Goal: Transaction & Acquisition: Purchase product/service

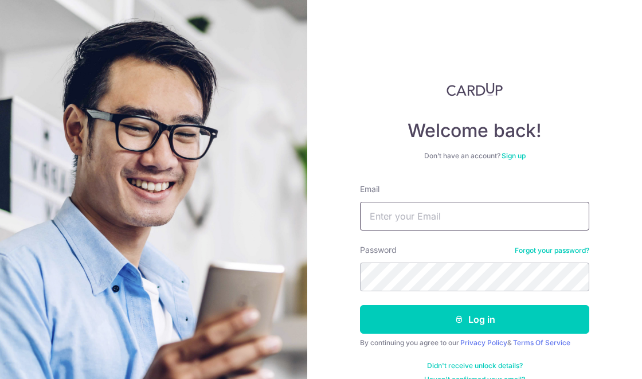
type input "Mickymightybatty@yahoo.com.sg"
click at [360, 305] on button "Log in" at bounding box center [474, 319] width 229 height 29
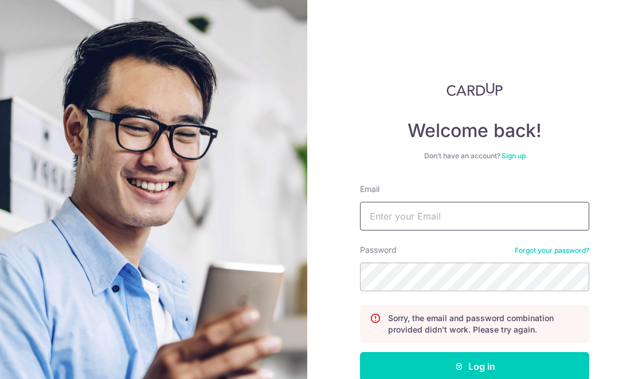
click at [494, 215] on input "Email" at bounding box center [474, 216] width 229 height 29
click at [522, 213] on input "Email" at bounding box center [474, 216] width 229 height 29
type input "[EMAIL_ADDRESS][DOMAIN_NAME]"
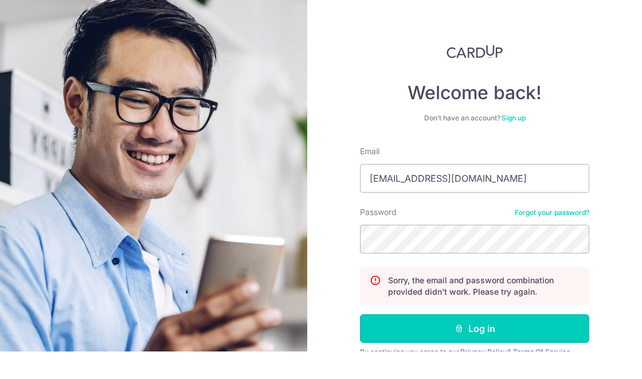
click at [517, 353] on button "Log in" at bounding box center [474, 355] width 229 height 29
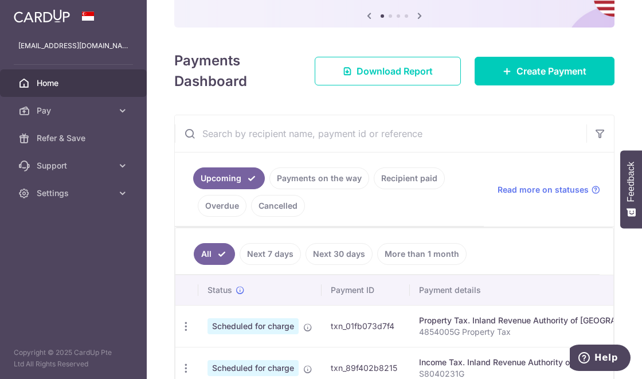
scroll to position [133, 0]
click at [82, 119] on link "Pay" at bounding box center [73, 110] width 147 height 27
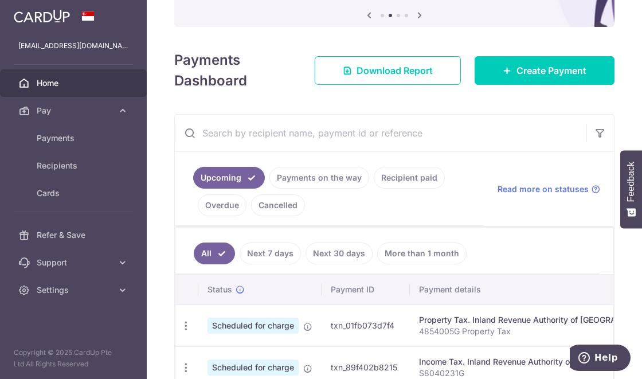
click at [331, 172] on link "Payments on the way" at bounding box center [319, 178] width 100 height 22
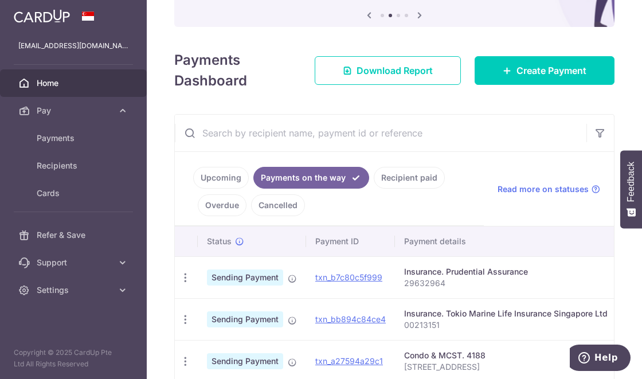
click at [222, 176] on link "Upcoming" at bounding box center [221, 178] width 56 height 22
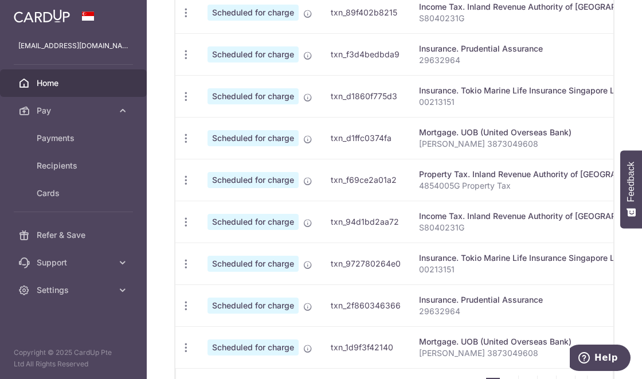
scroll to position [491, 0]
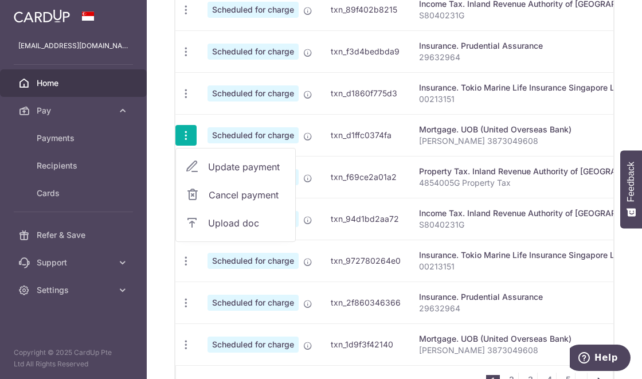
click at [250, 162] on span "Update payment" at bounding box center [247, 167] width 78 height 14
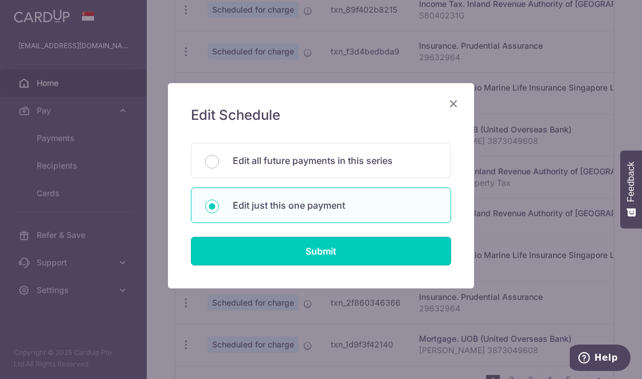
click at [353, 254] on input "Submit" at bounding box center [321, 251] width 260 height 29
radio input "true"
type input "3,800.00"
type input "03/10/2025"
type input "Chan May Yi 3873049608"
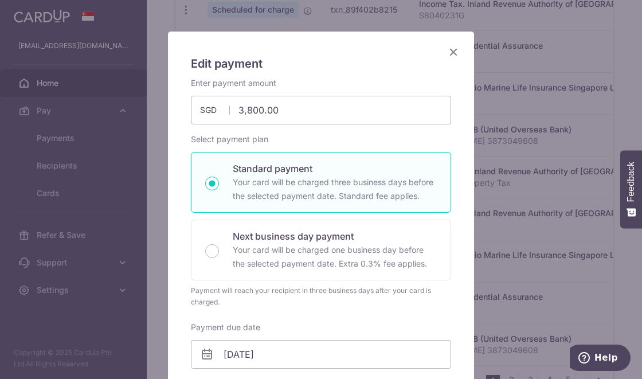
scroll to position [37, 0]
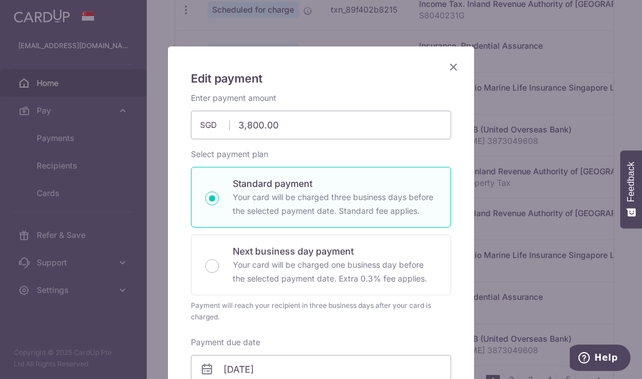
click at [457, 68] on icon "Close" at bounding box center [453, 67] width 14 height 14
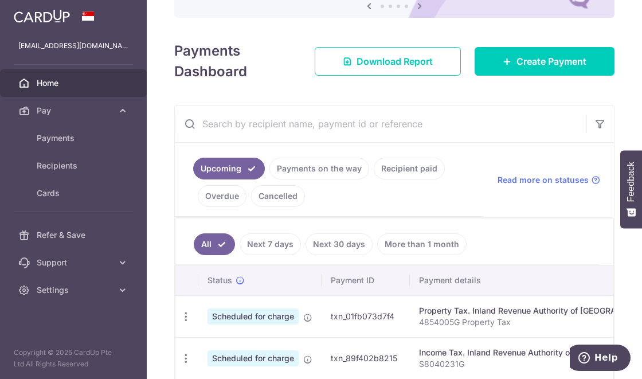
click at [353, 173] on link "Payments on the way" at bounding box center [319, 169] width 100 height 22
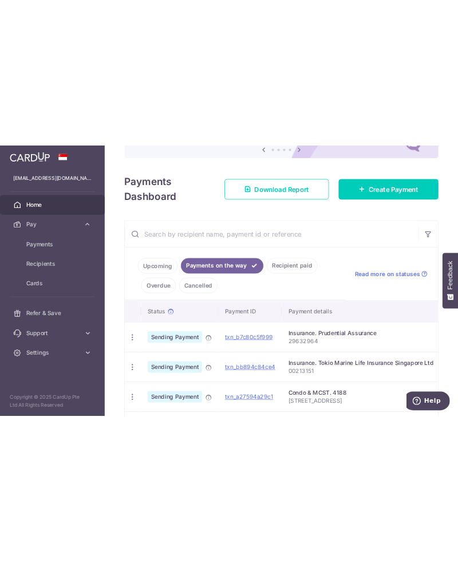
scroll to position [177, 0]
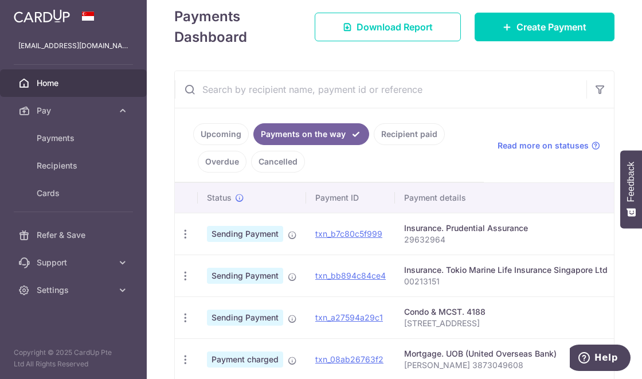
click at [188, 240] on icon "button" at bounding box center [185, 234] width 12 height 12
click at [184, 356] on div at bounding box center [321, 189] width 642 height 379
click at [423, 356] on div "Mortgage. UOB (United Overseas Bank)" at bounding box center [505, 353] width 203 height 11
click at [185, 240] on icon "button" at bounding box center [185, 234] width 12 height 12
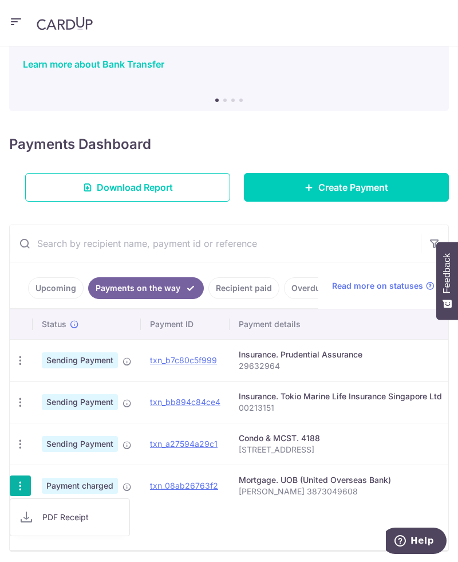
scroll to position [62, 0]
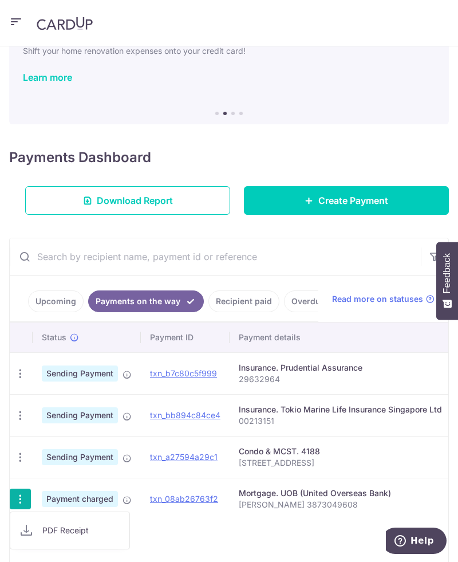
click at [48, 305] on div at bounding box center [229, 281] width 458 height 562
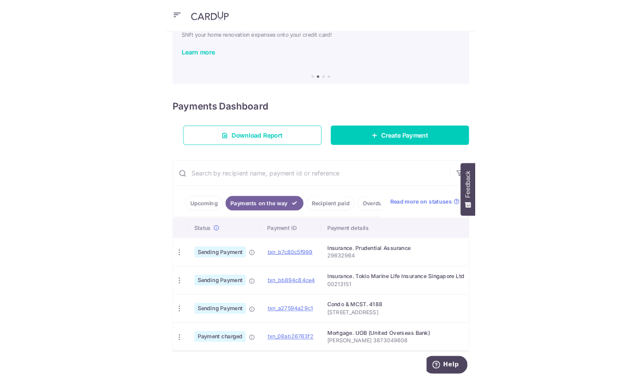
scroll to position [18, 0]
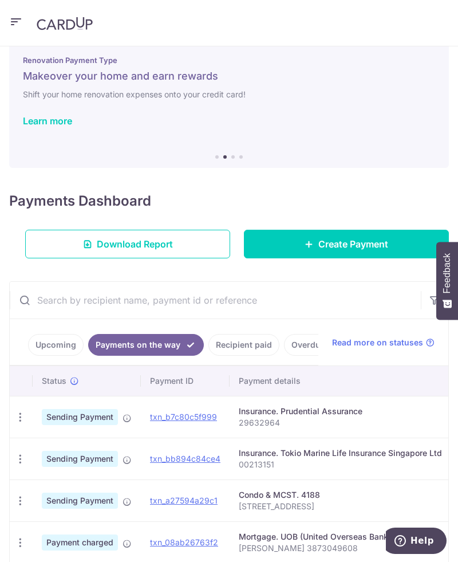
click at [446, 378] on div "Help" at bounding box center [414, 541] width 65 height 26
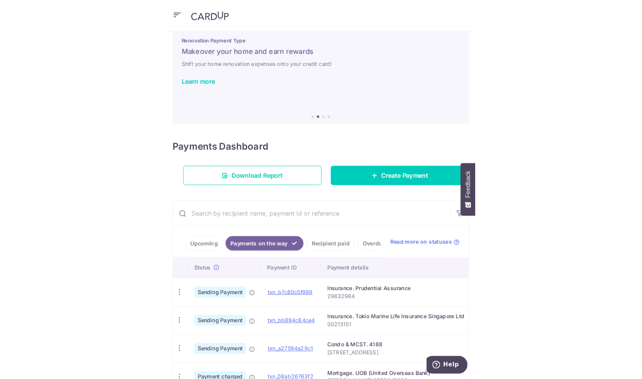
scroll to position [5, 0]
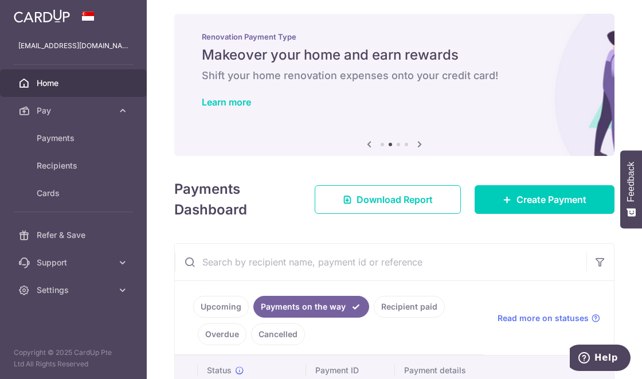
click at [227, 305] on link "Upcoming" at bounding box center [221, 307] width 56 height 22
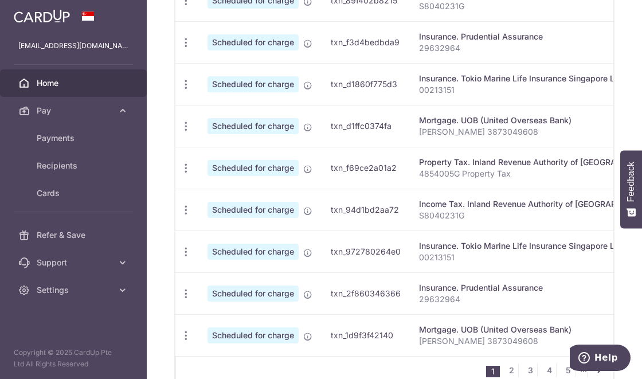
scroll to position [500, 0]
click at [236, 371] on link "Update payment" at bounding box center [235, 366] width 119 height 27
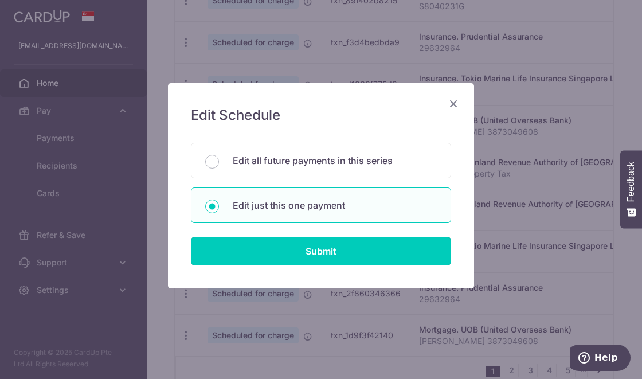
click at [315, 257] on input "Submit" at bounding box center [321, 251] width 260 height 29
radio input "true"
type input "03/11/2025"
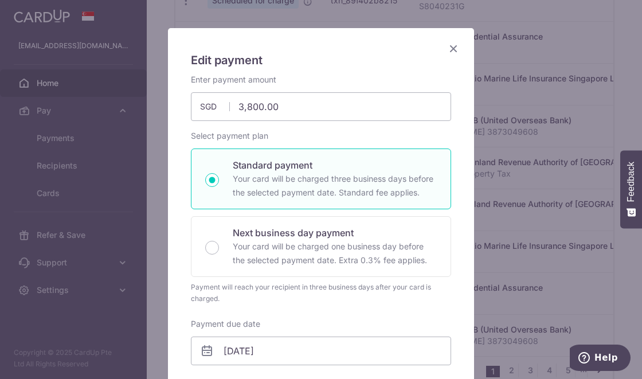
scroll to position [56, 0]
click at [455, 41] on icon "Close" at bounding box center [453, 48] width 14 height 14
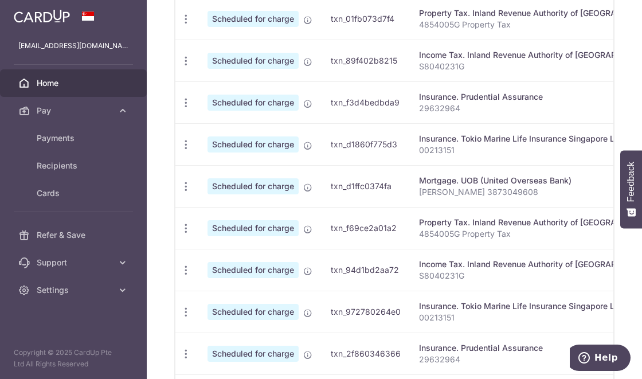
scroll to position [418, 0]
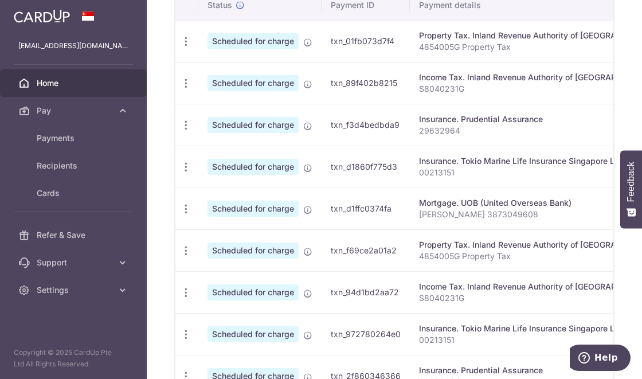
click at [189, 48] on icon "button" at bounding box center [186, 42] width 12 height 12
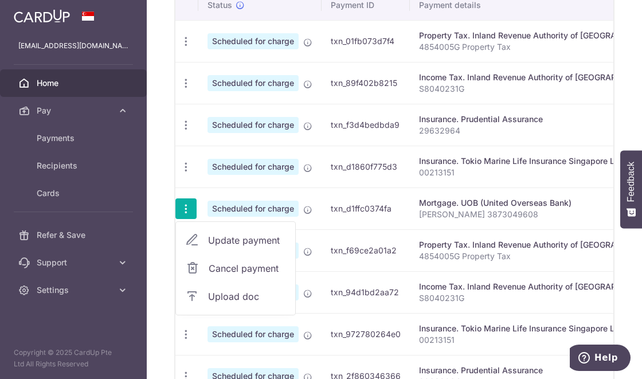
click at [239, 246] on link "Update payment" at bounding box center [235, 239] width 119 height 27
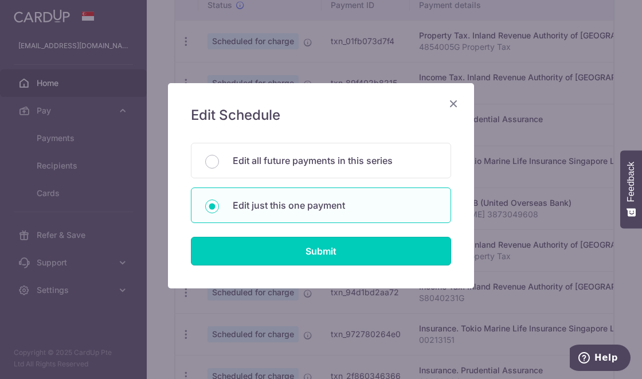
click at [317, 252] on input "Submit" at bounding box center [321, 251] width 260 height 29
radio input "true"
type input "03/10/2025"
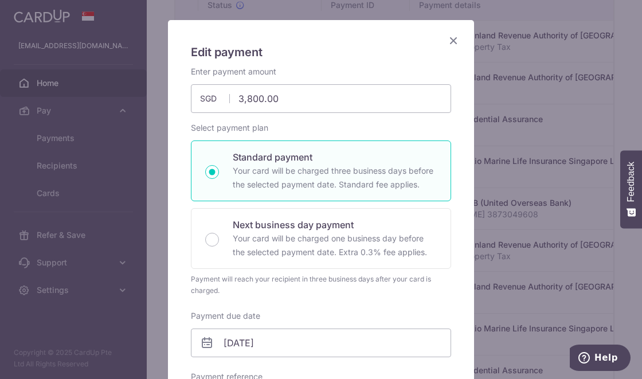
scroll to position [63, 0]
click at [454, 42] on icon "Close" at bounding box center [453, 40] width 14 height 14
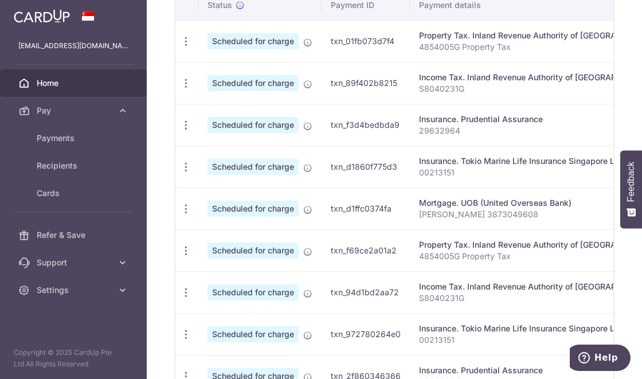
click at [188, 48] on icon "button" at bounding box center [186, 42] width 12 height 12
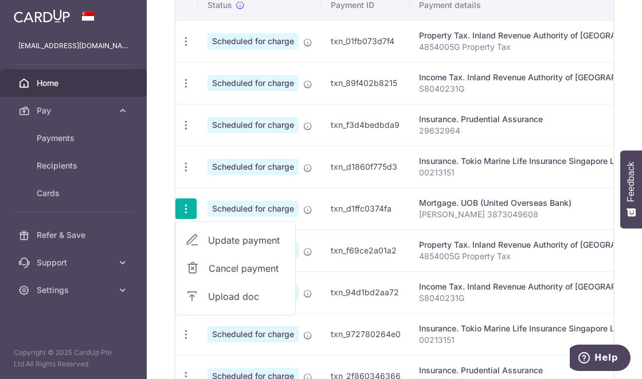
click at [244, 272] on span "Cancel payment" at bounding box center [247, 268] width 77 height 14
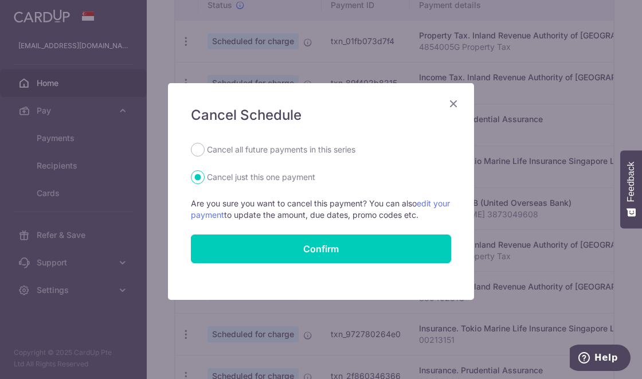
click at [270, 154] on label "Cancel all future payments in this series" at bounding box center [281, 150] width 148 height 14
click at [204, 154] on input "Cancel all future payments in this series" at bounding box center [198, 150] width 14 height 14
radio input "true"
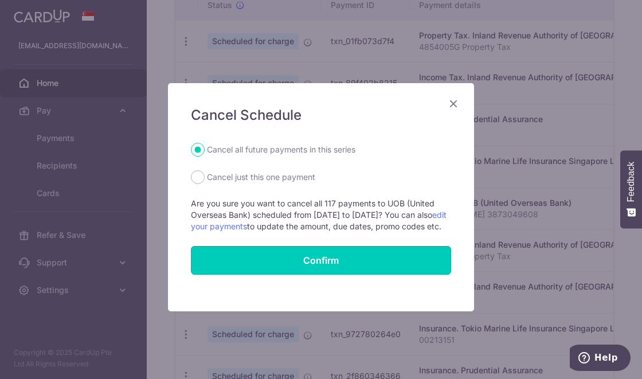
click at [288, 274] on button "Confirm" at bounding box center [321, 260] width 260 height 29
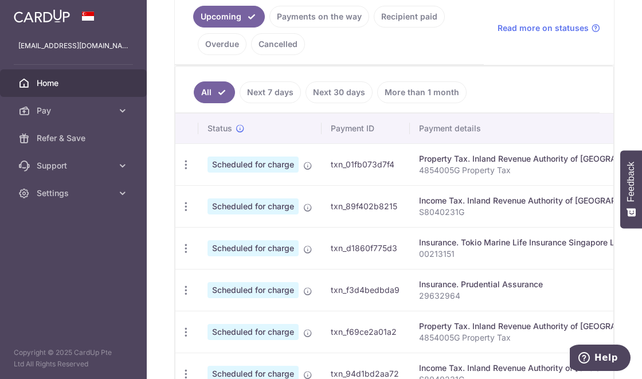
scroll to position [296, 0]
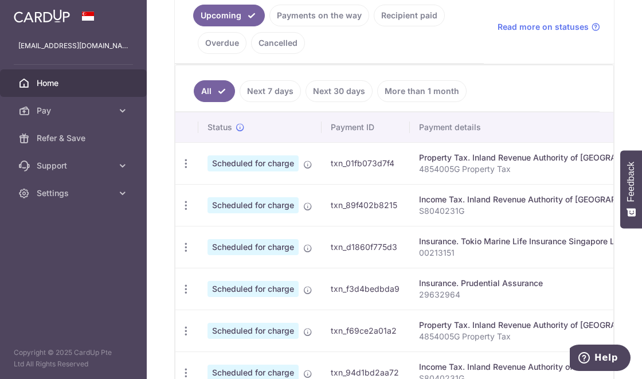
click at [93, 107] on span "Pay" at bounding box center [75, 110] width 76 height 11
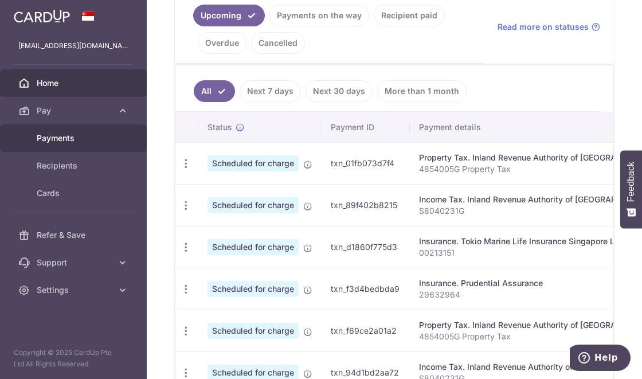
click at [63, 145] on link "Payments" at bounding box center [73, 137] width 147 height 27
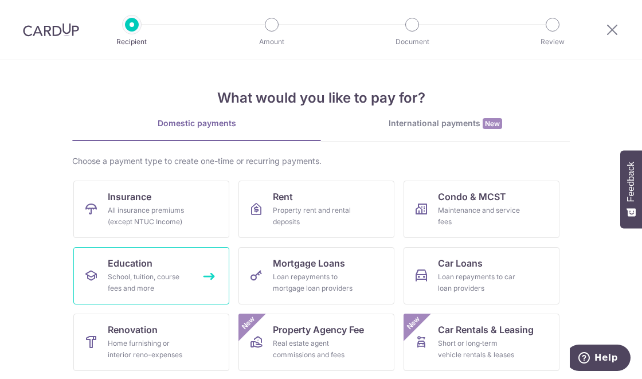
click at [183, 266] on link "Education School, tuition, course fees and more" at bounding box center [151, 275] width 156 height 57
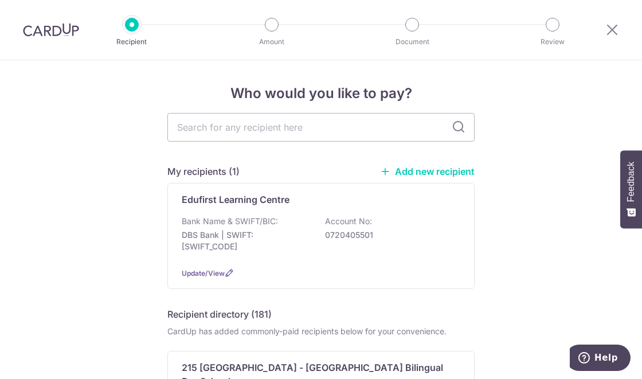
click at [270, 222] on p "Bank Name & SWIFT/BIC:" at bounding box center [230, 220] width 96 height 11
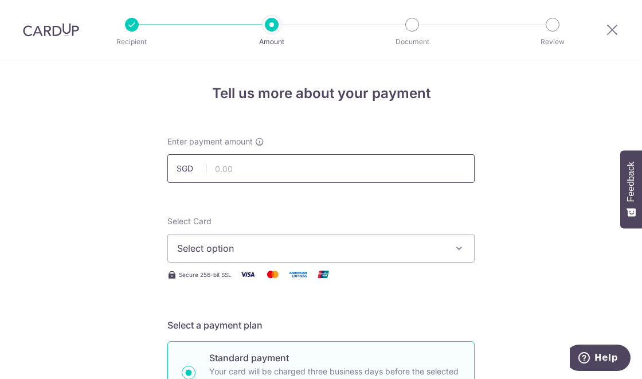
click at [283, 165] on input "text" at bounding box center [320, 168] width 307 height 29
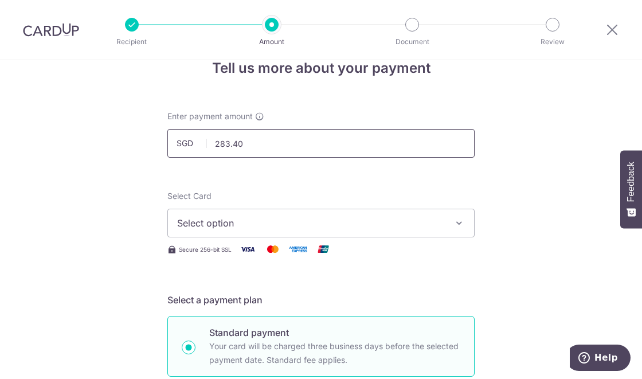
scroll to position [54, 0]
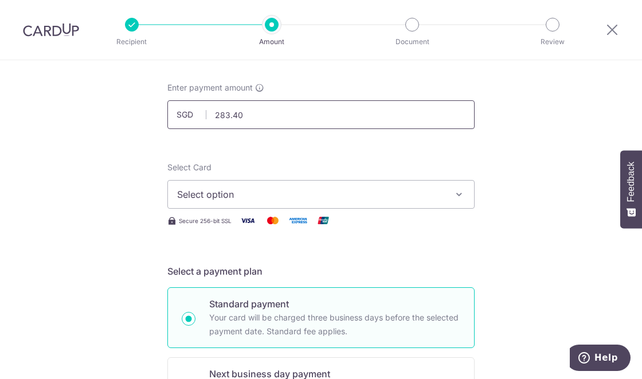
type input "283.40"
click at [333, 198] on span "Select option" at bounding box center [310, 194] width 267 height 14
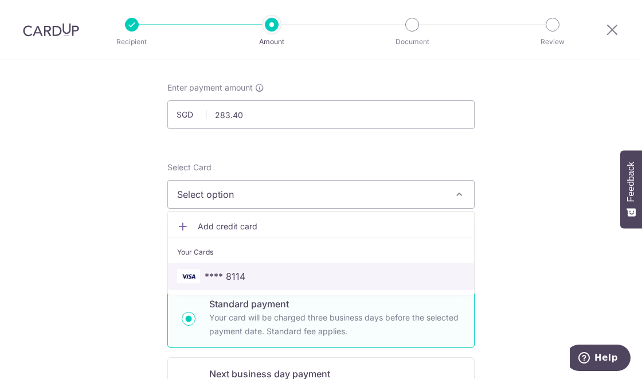
click at [241, 273] on span "**** 8114" at bounding box center [224, 276] width 41 height 14
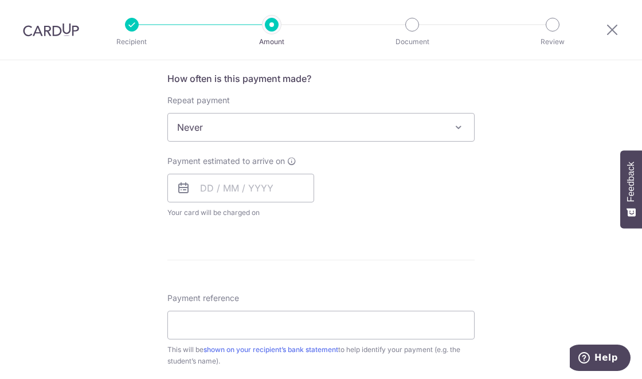
scroll to position [432, 0]
click at [267, 188] on input "text" at bounding box center [240, 187] width 147 height 29
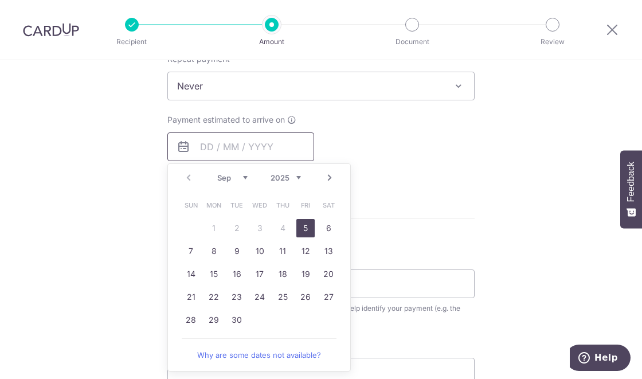
scroll to position [490, 0]
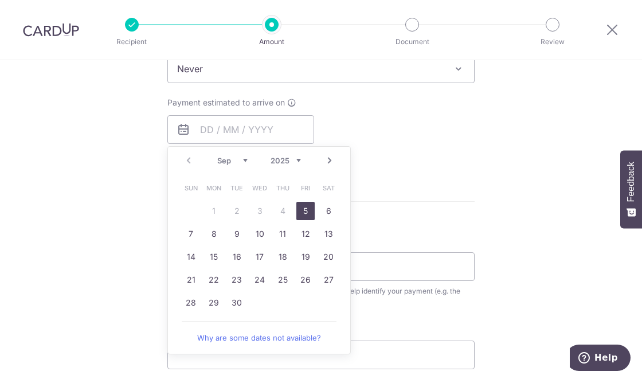
click at [198, 255] on link "14" at bounding box center [191, 256] width 18 height 18
type input "[DATE]"
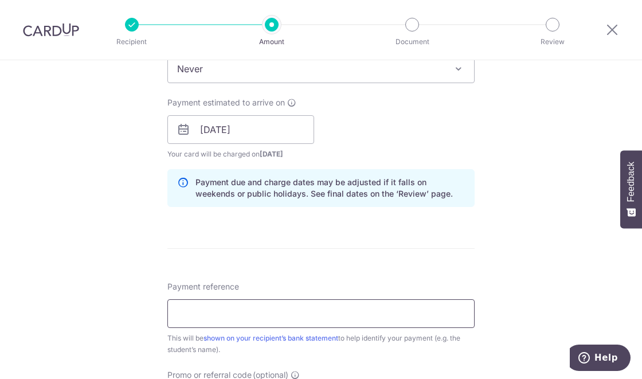
click at [248, 308] on input "Payment reference" at bounding box center [320, 313] width 307 height 29
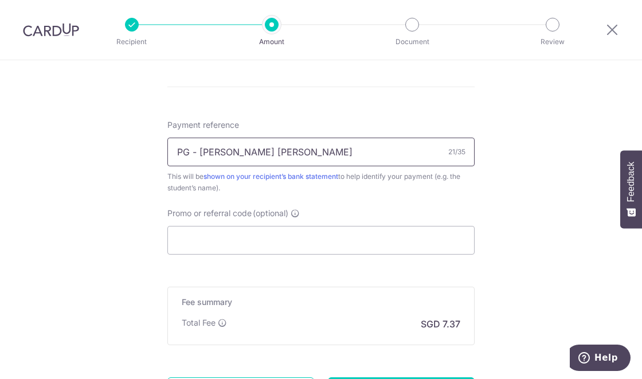
scroll to position [708, 0]
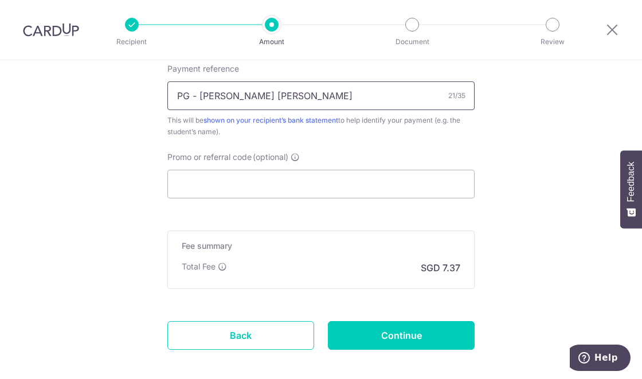
type input "PG - [PERSON_NAME] [PERSON_NAME]"
click at [440, 332] on input "Continue" at bounding box center [401, 335] width 147 height 29
type input "Create Schedule"
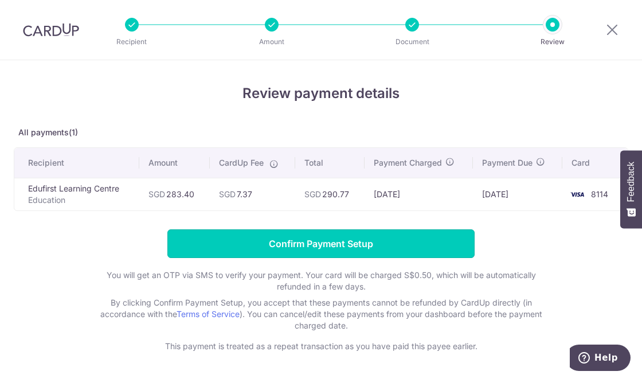
click at [351, 243] on input "Confirm Payment Setup" at bounding box center [320, 243] width 307 height 29
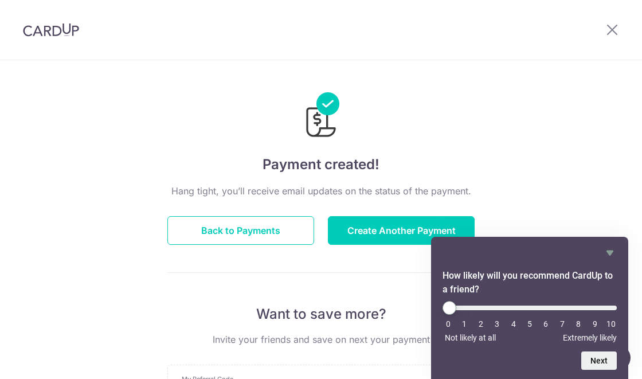
click at [609, 254] on icon "Hide survey" at bounding box center [609, 252] width 7 height 5
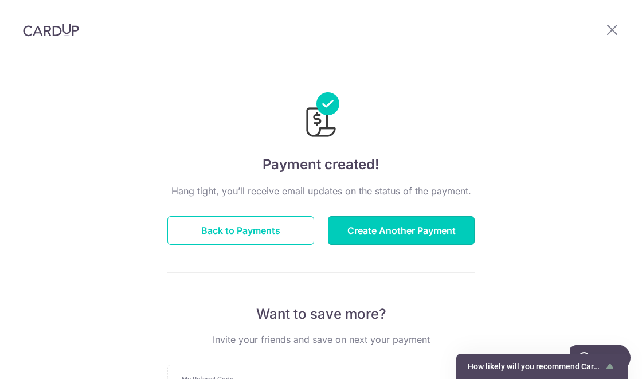
click at [430, 236] on button "Create Another Payment" at bounding box center [401, 230] width 147 height 29
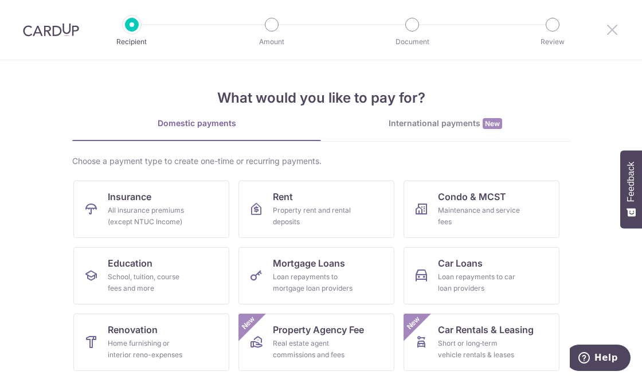
click at [610, 26] on icon at bounding box center [612, 29] width 14 height 14
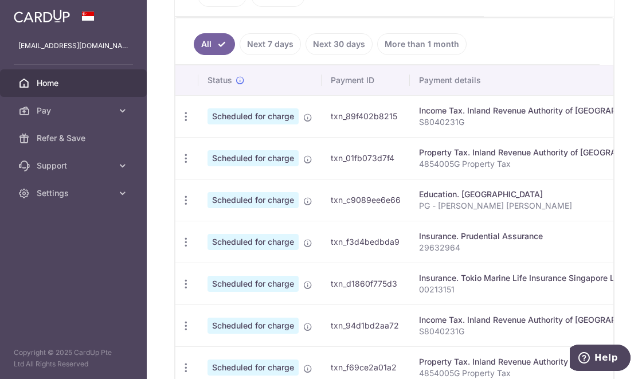
scroll to position [316, 0]
click at [186, 122] on icon "button" at bounding box center [186, 116] width 12 height 12
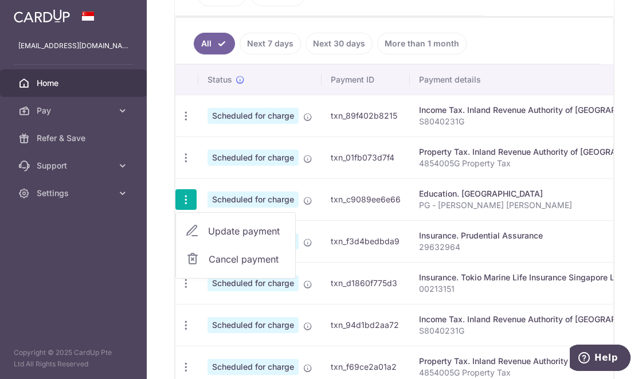
click at [253, 232] on span "Update payment" at bounding box center [247, 231] width 78 height 14
radio input "true"
type input "283.40"
type input "[DATE]"
type input "PG - [PERSON_NAME] [PERSON_NAME]"
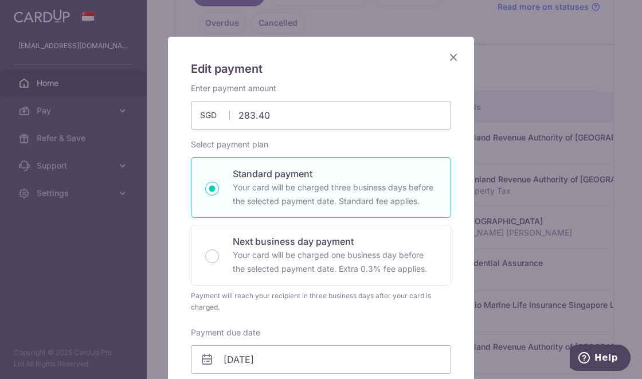
scroll to position [343, 0]
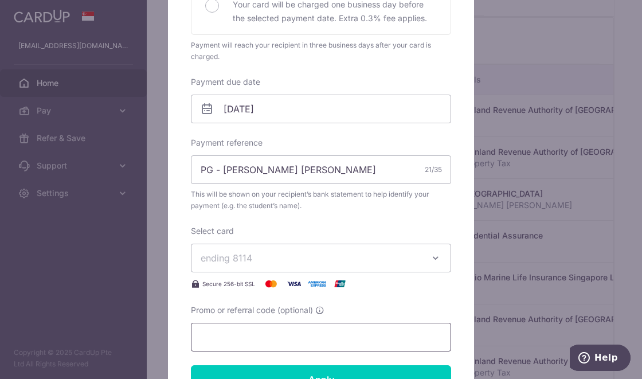
click at [335, 332] on input "Promo or referral code (optional)" at bounding box center [321, 336] width 260 height 29
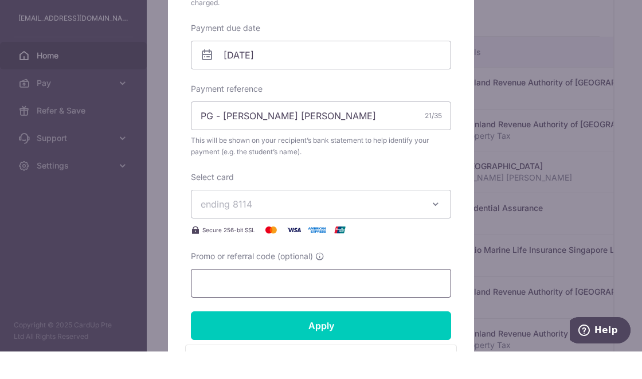
scroll to position [324, 0]
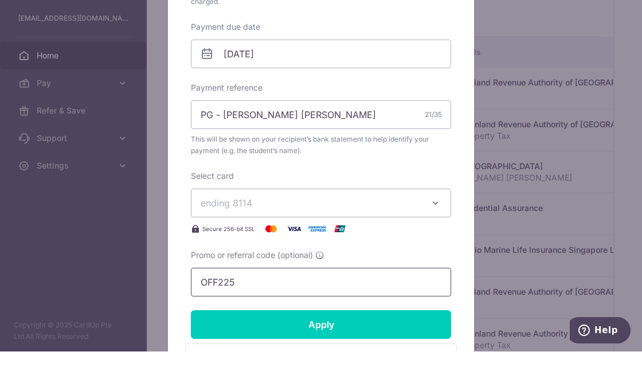
type input "OFF225"
click at [323, 345] on input "Apply" at bounding box center [321, 351] width 260 height 29
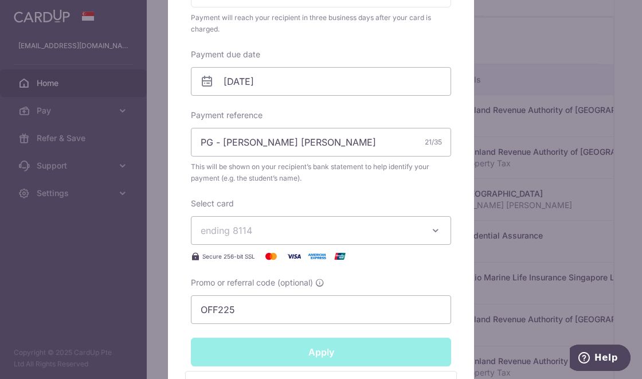
type input "Successfully Applied"
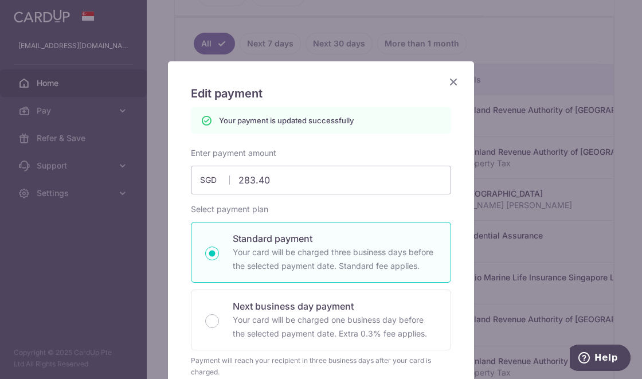
scroll to position [0, 0]
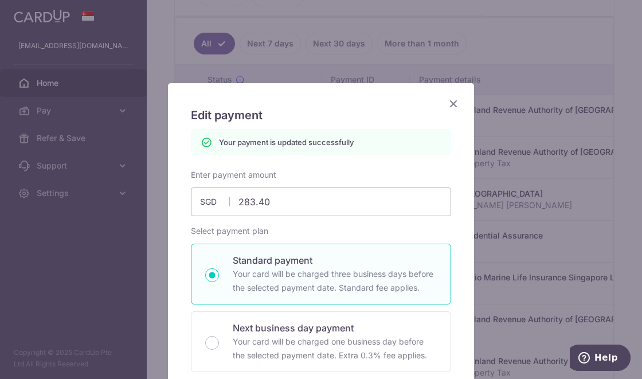
click at [450, 97] on icon "Close" at bounding box center [453, 103] width 14 height 14
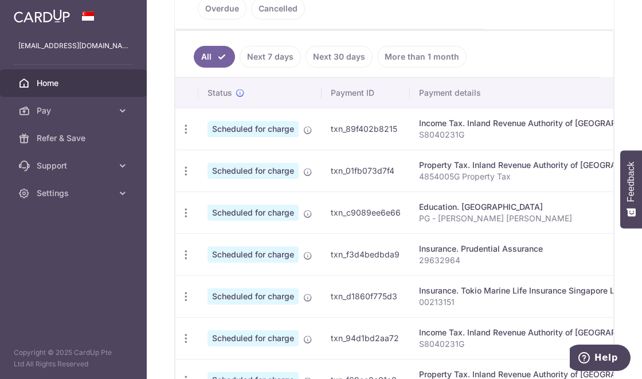
scroll to position [331, 0]
click at [191, 135] on icon "button" at bounding box center [186, 129] width 12 height 12
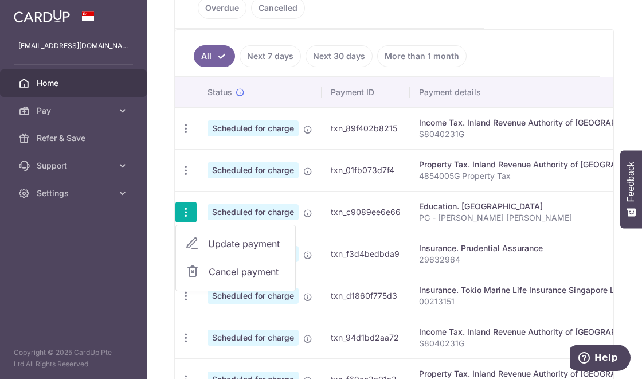
click at [259, 246] on span "Update payment" at bounding box center [247, 244] width 78 height 14
radio input "true"
type input "283.40"
type input "[DATE]"
type input "PG - [PERSON_NAME] [PERSON_NAME]"
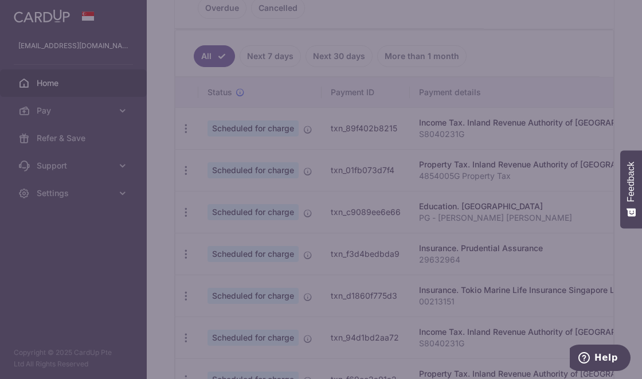
type input "OFF225"
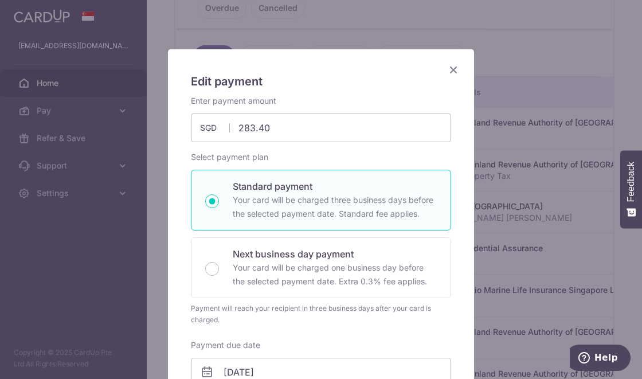
scroll to position [0, 0]
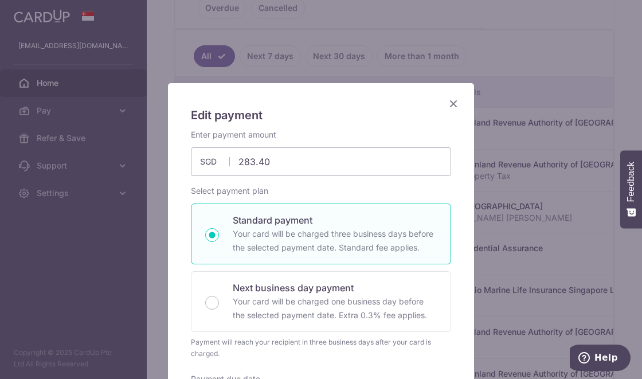
click at [456, 102] on icon "Close" at bounding box center [453, 103] width 14 height 14
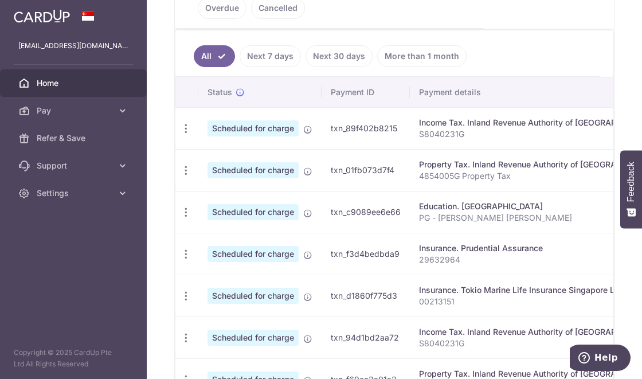
click at [108, 112] on span "Pay" at bounding box center [75, 110] width 76 height 11
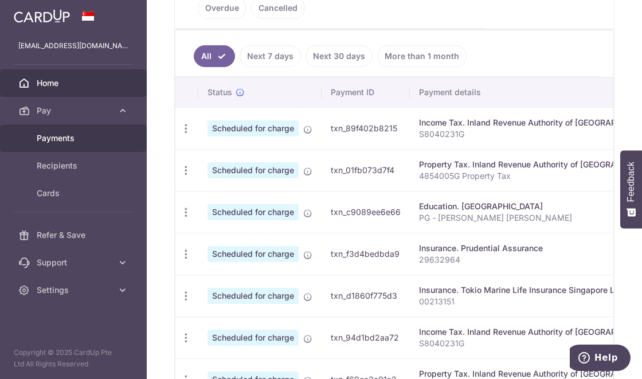
click at [78, 140] on span "Payments" at bounding box center [75, 137] width 76 height 11
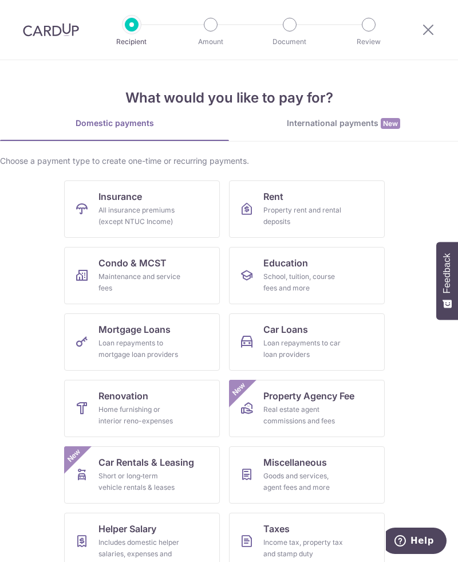
scroll to position [28, 0]
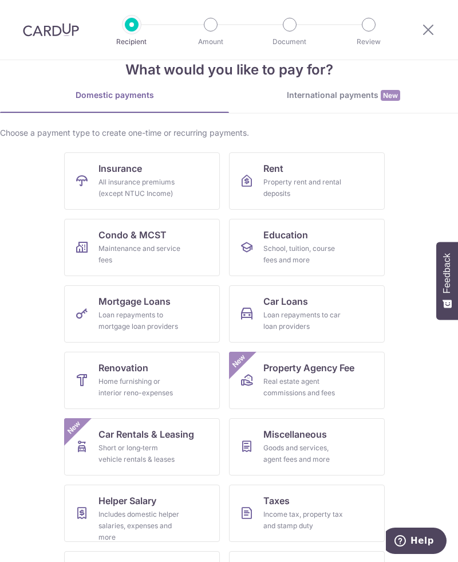
click at [307, 378] on span "Electricity" at bounding box center [285, 567] width 44 height 14
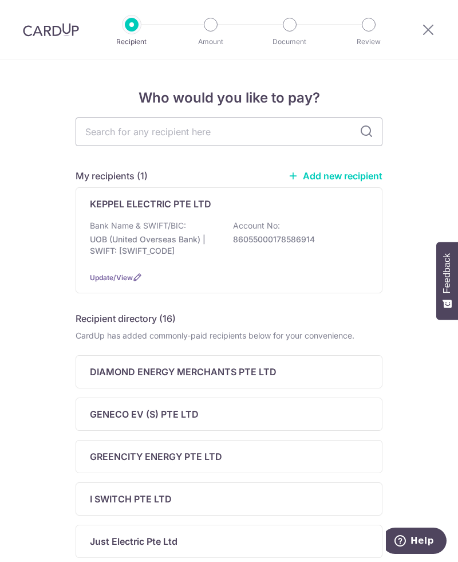
click at [270, 250] on div "Bank Name & SWIFT/BIC: UOB (United Overseas Bank) | SWIFT: [SWIFT_CODE] Account…" at bounding box center [229, 241] width 278 height 42
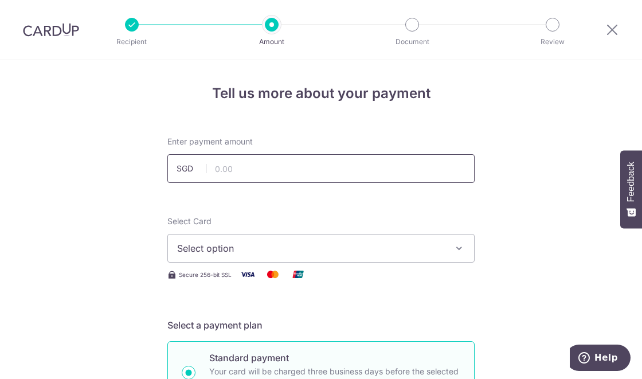
click at [312, 173] on input "text" at bounding box center [320, 168] width 307 height 29
type input "180.96"
click at [312, 249] on span "Select option" at bounding box center [310, 248] width 267 height 14
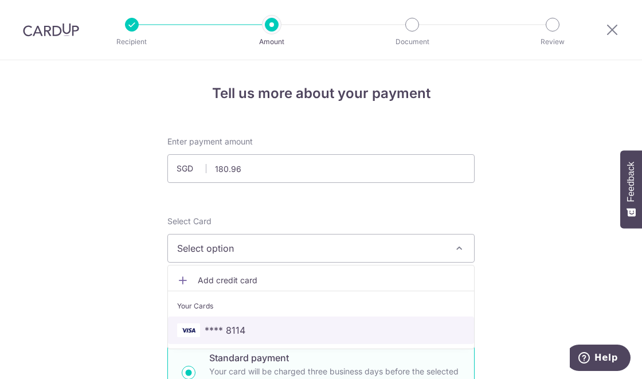
click at [265, 329] on span "**** 8114" at bounding box center [321, 330] width 288 height 14
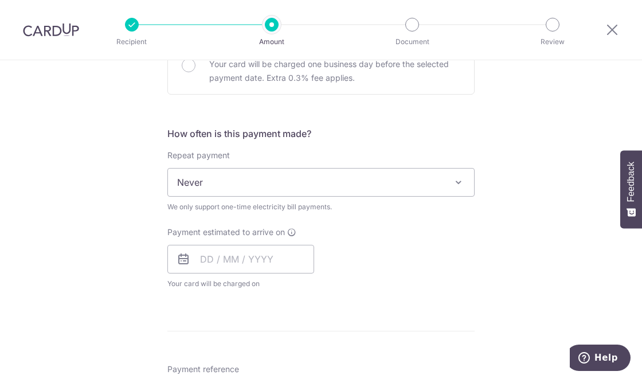
scroll to position [399, 0]
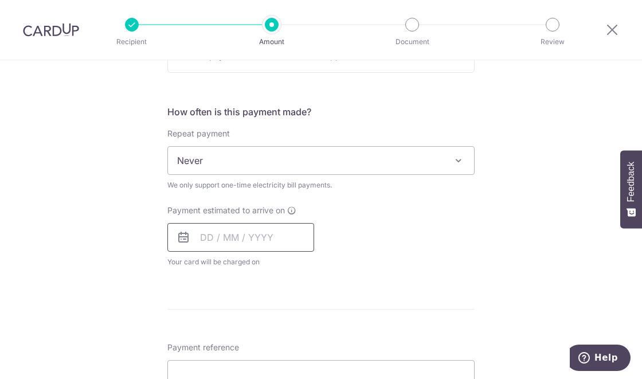
click at [250, 239] on input "text" at bounding box center [240, 237] width 147 height 29
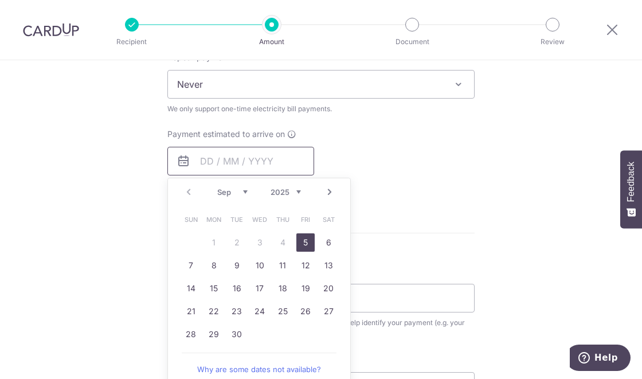
scroll to position [477, 0]
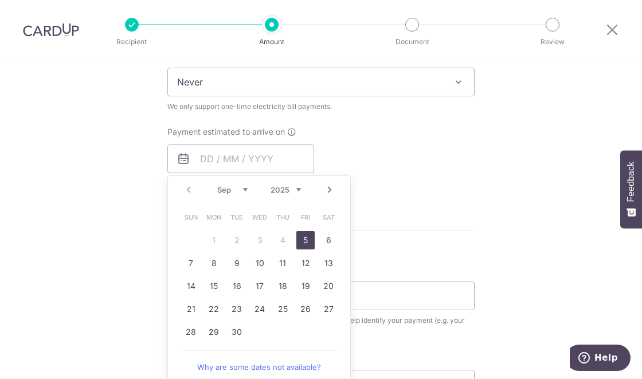
click at [192, 260] on link "7" at bounding box center [191, 263] width 18 height 18
type input "[DATE]"
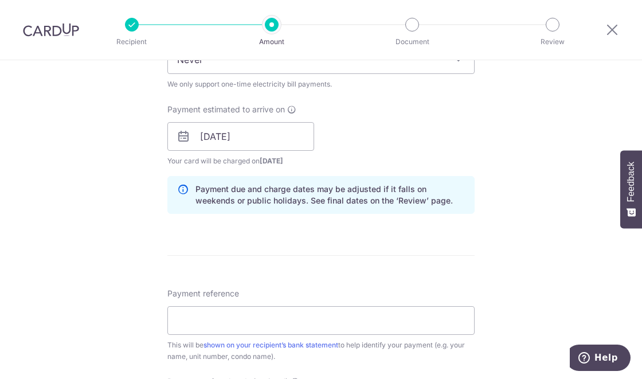
scroll to position [536, 0]
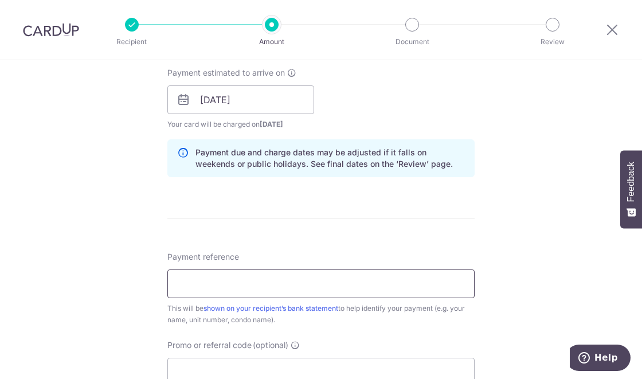
click at [273, 283] on input "Payment reference" at bounding box center [320, 283] width 307 height 29
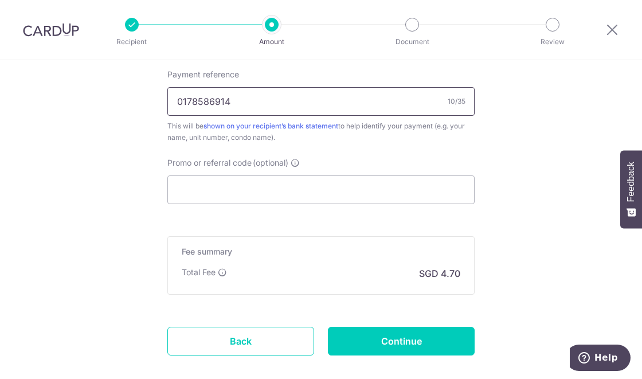
scroll to position [724, 0]
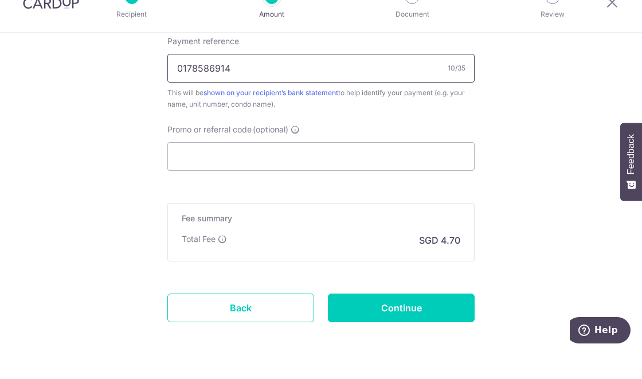
type input "0178586914"
click at [276, 183] on input "Promo or referral code (optional)" at bounding box center [320, 184] width 307 height 29
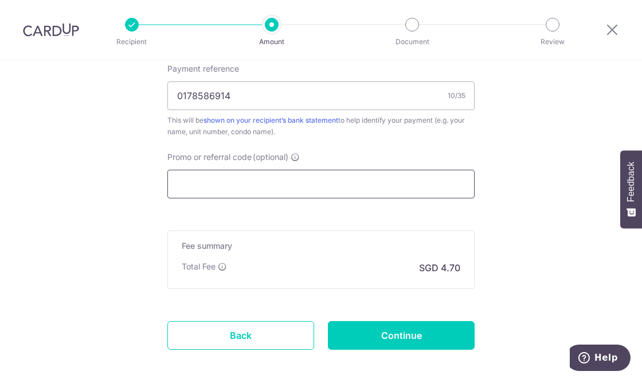
type input "o"
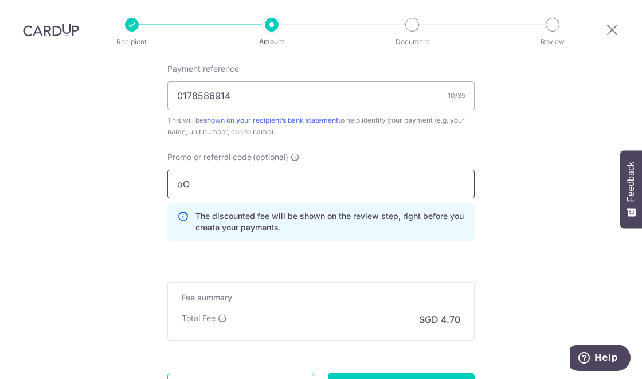
type input "o"
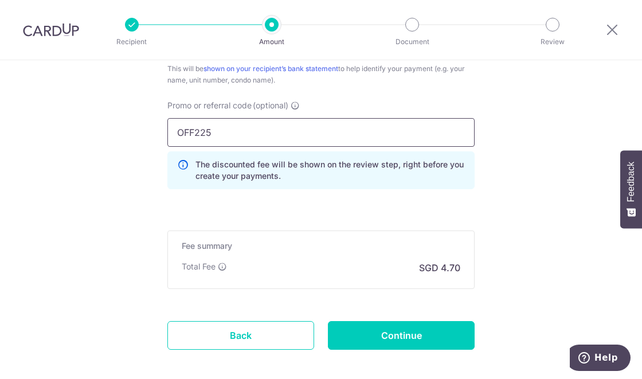
type input "OFF225"
click at [421, 331] on input "Continue" at bounding box center [401, 335] width 147 height 29
type input "Create Schedule"
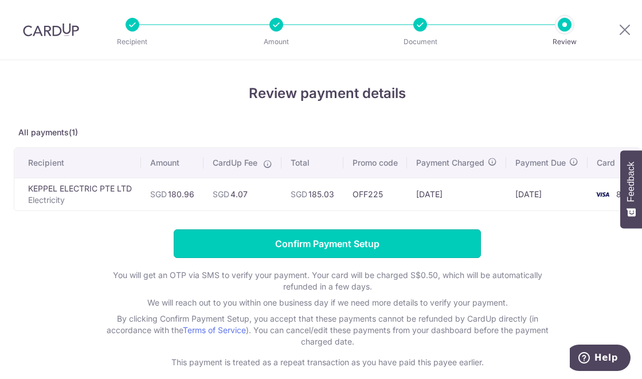
click at [339, 238] on input "Confirm Payment Setup" at bounding box center [327, 243] width 307 height 29
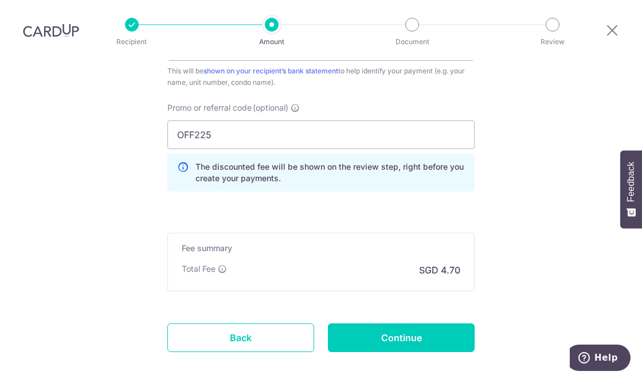
scroll to position [822, 0]
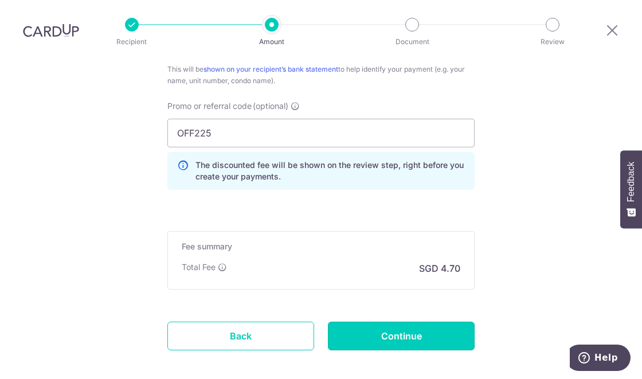
click at [453, 321] on input "Continue" at bounding box center [401, 335] width 147 height 29
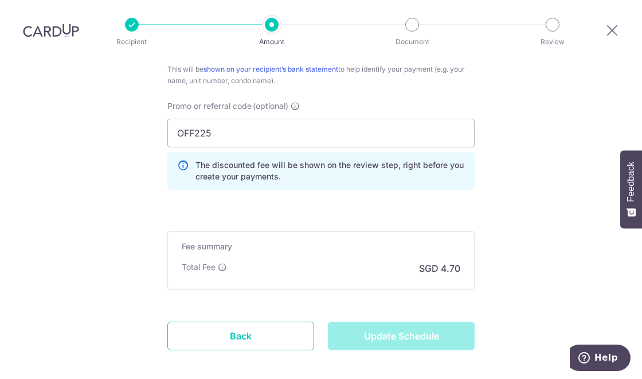
type input "Update Schedule"
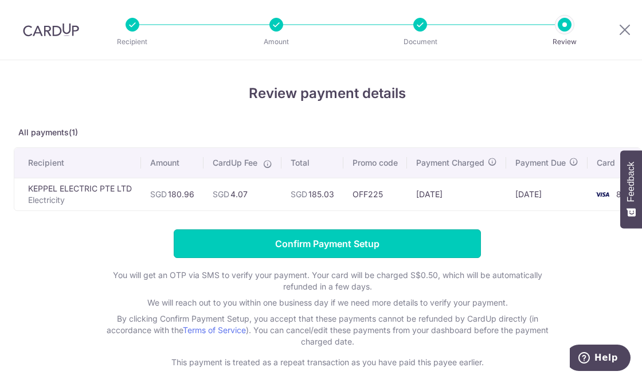
click at [449, 244] on input "Confirm Payment Setup" at bounding box center [327, 243] width 307 height 29
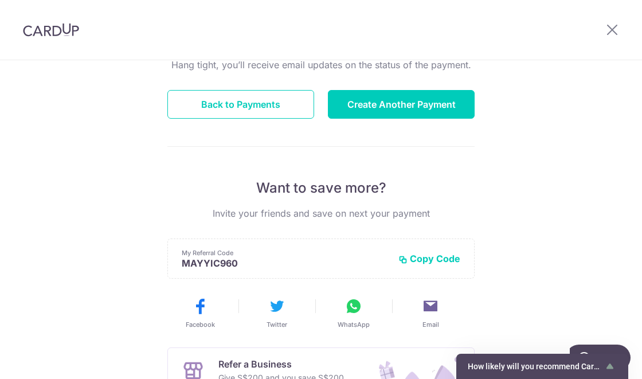
scroll to position [127, 0]
click at [608, 27] on icon at bounding box center [612, 29] width 14 height 14
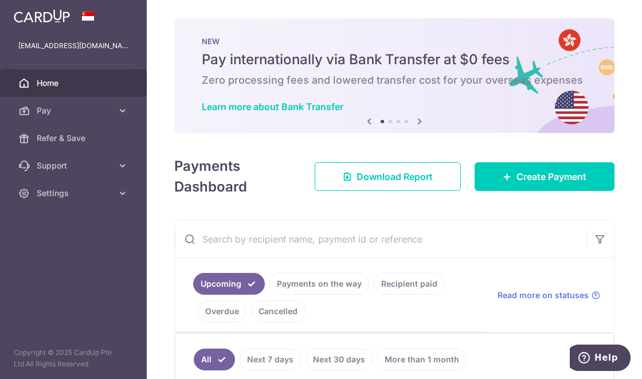
click at [95, 191] on span "Settings" at bounding box center [75, 192] width 76 height 11
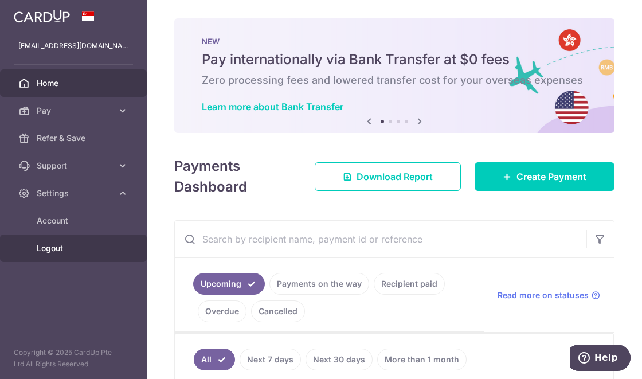
click at [58, 253] on span "Logout" at bounding box center [75, 247] width 76 height 11
